Goal: Task Accomplishment & Management: Use online tool/utility

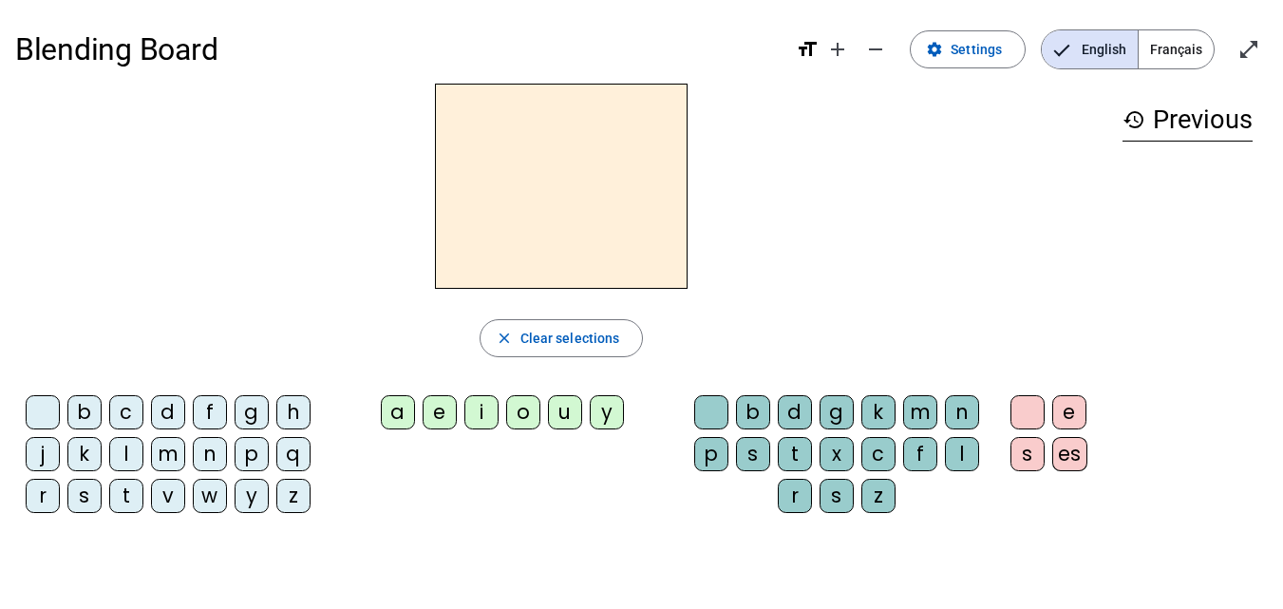
click at [176, 455] on div "m" at bounding box center [168, 454] width 34 height 34
click at [520, 418] on div "o" at bounding box center [523, 412] width 34 height 34
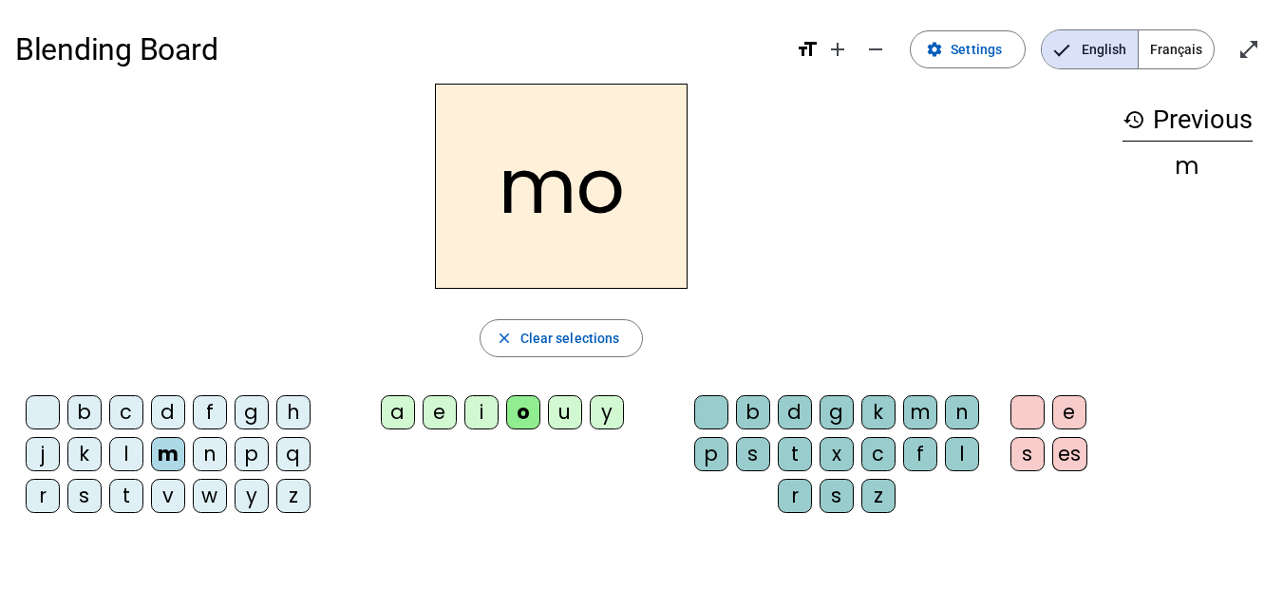
click at [795, 450] on div "t" at bounding box center [795, 454] width 34 height 34
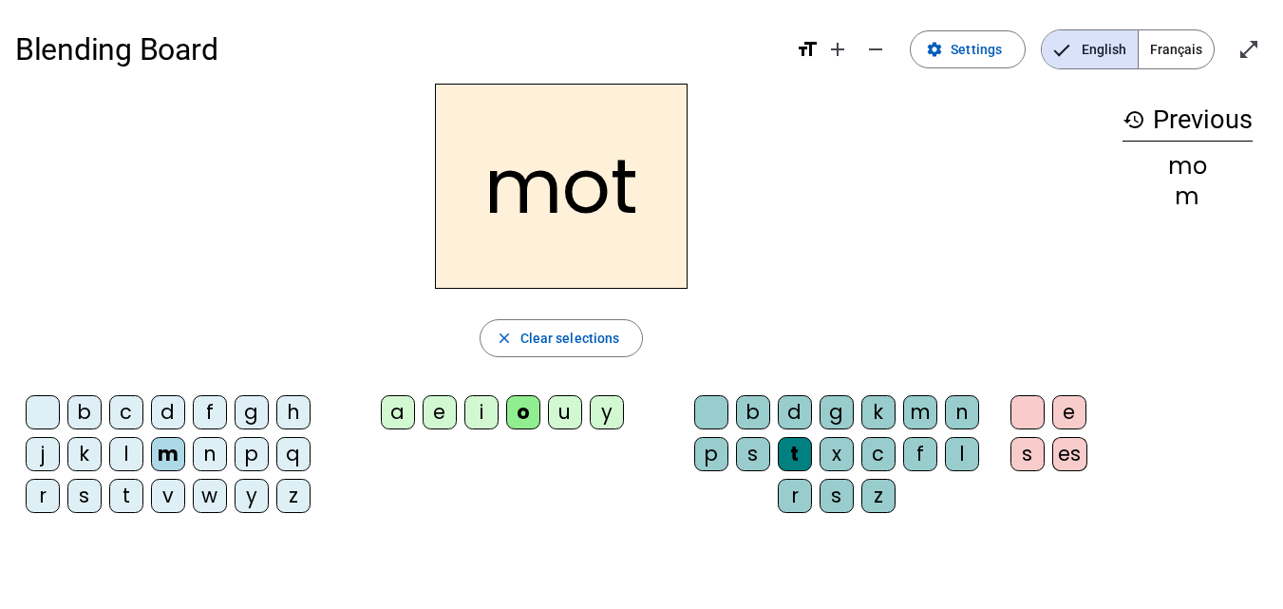
click at [516, 406] on div "o" at bounding box center [523, 412] width 34 height 34
click at [558, 334] on span "Clear selections" at bounding box center [570, 338] width 100 height 23
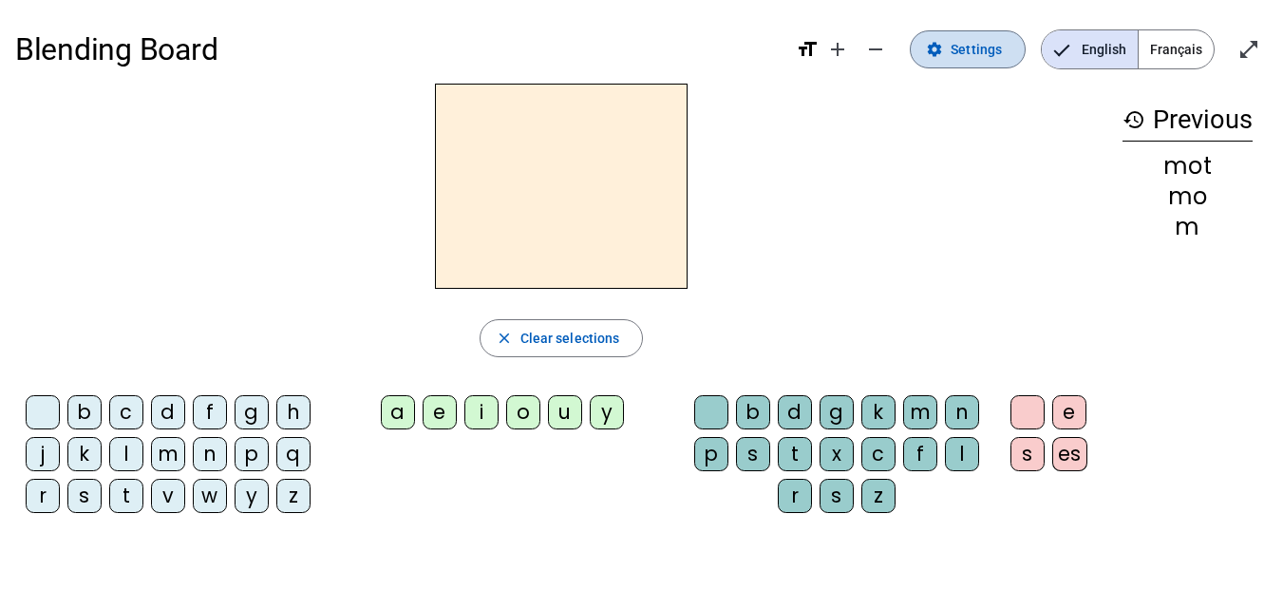
click at [976, 59] on span "Settings" at bounding box center [975, 49] width 51 height 23
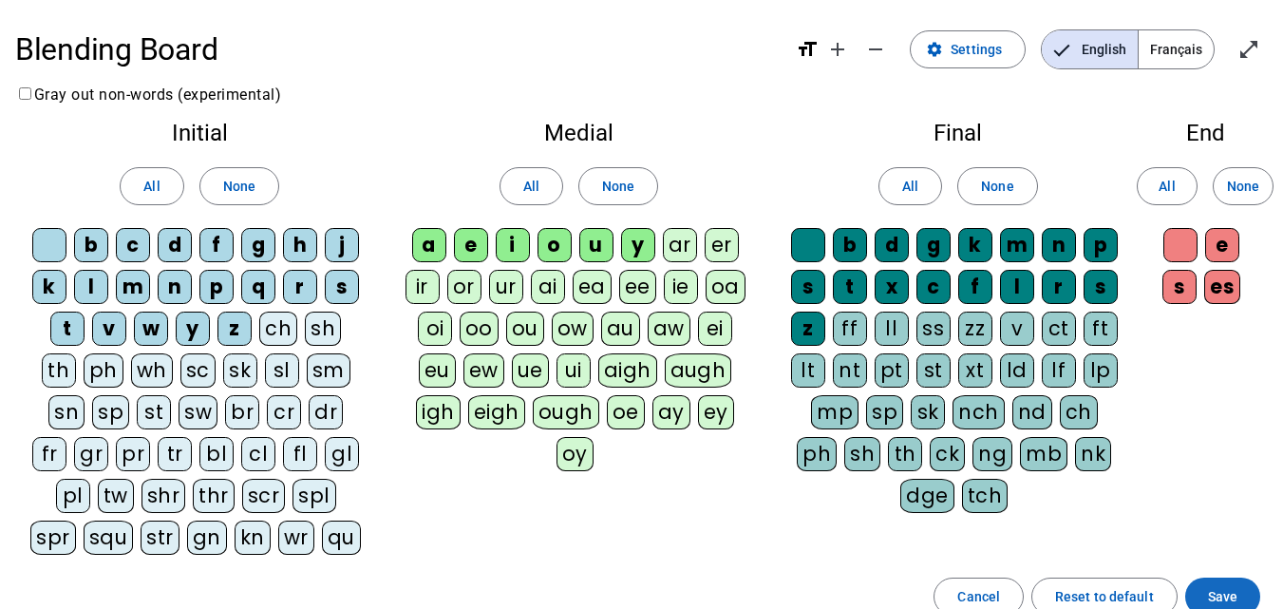
click at [1236, 595] on span "Save" at bounding box center [1222, 596] width 29 height 23
